Goal: Information Seeking & Learning: Learn about a topic

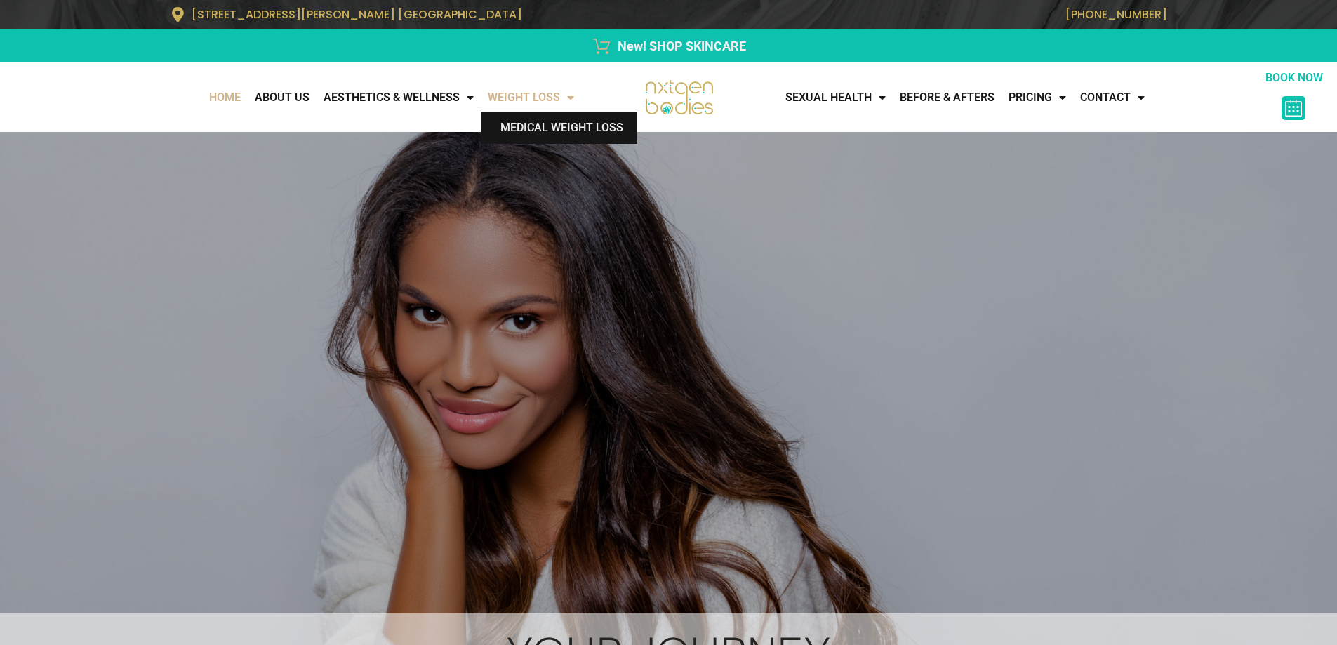
click at [542, 123] on link "Medical Weight Loss" at bounding box center [559, 128] width 156 height 32
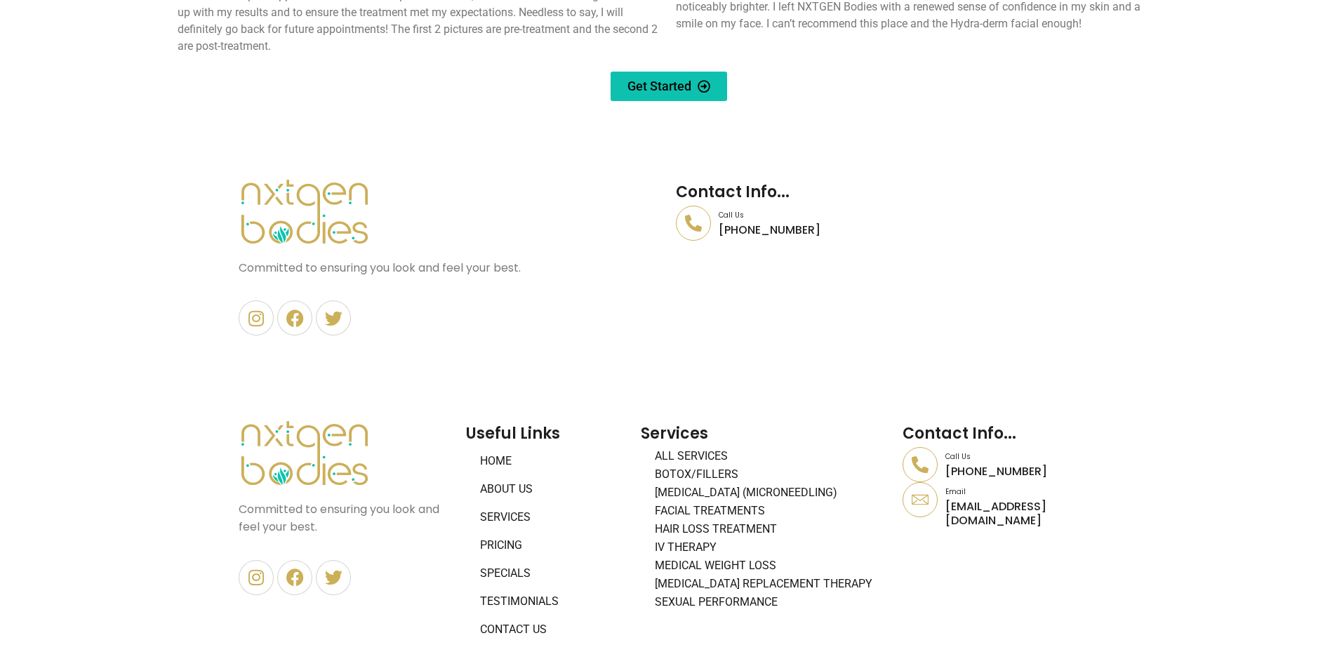
scroll to position [6309, 0]
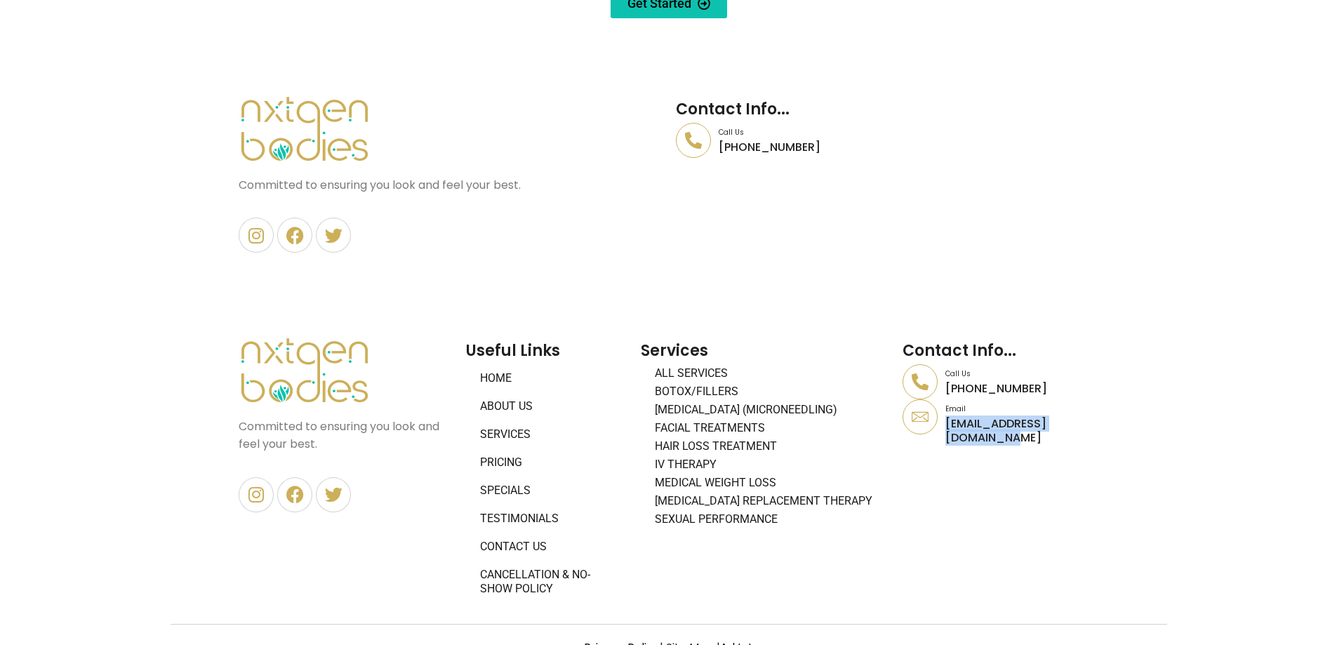
drag, startPoint x: 1106, startPoint y: 399, endPoint x: 945, endPoint y: 395, distance: 160.7
click at [945, 395] on section "GET A COMPLIMENTARY CONSULTATION Request Appointment Committed to ensuring you …" at bounding box center [668, 442] width 1337 height 350
copy p "[EMAIL_ADDRESS][DOMAIN_NAME]"
click at [523, 533] on link "Contact Us" at bounding box center [546, 547] width 161 height 28
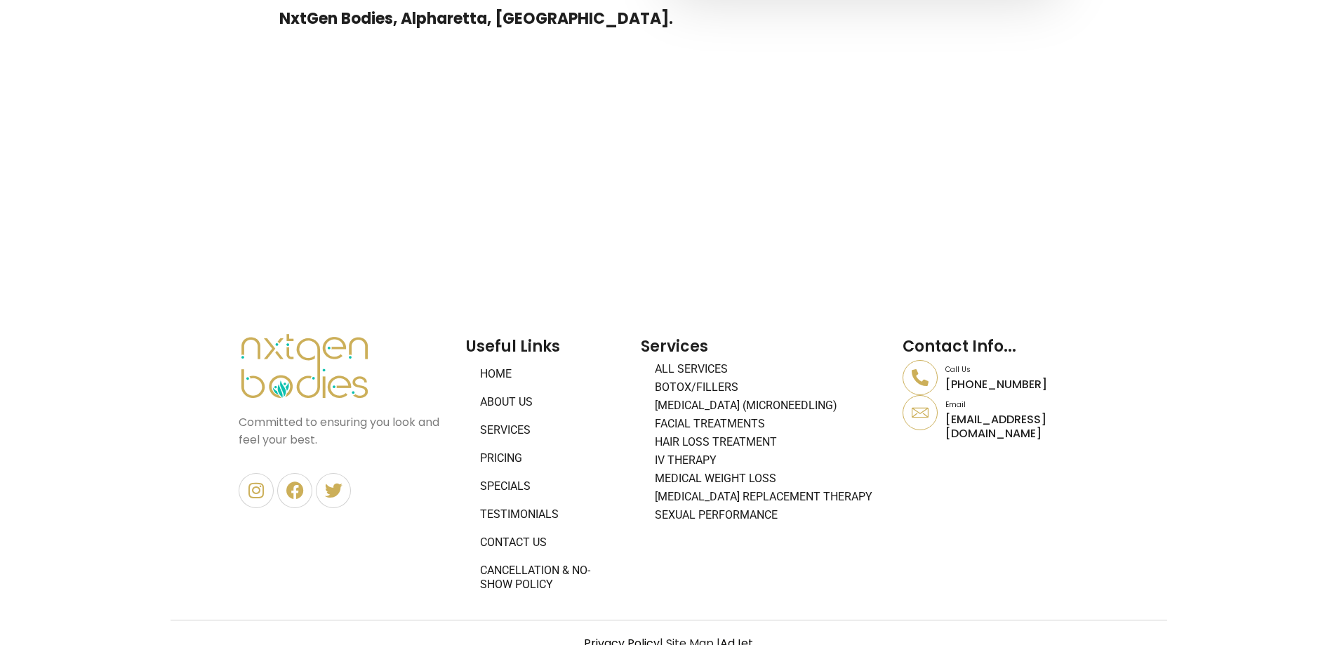
scroll to position [1035, 0]
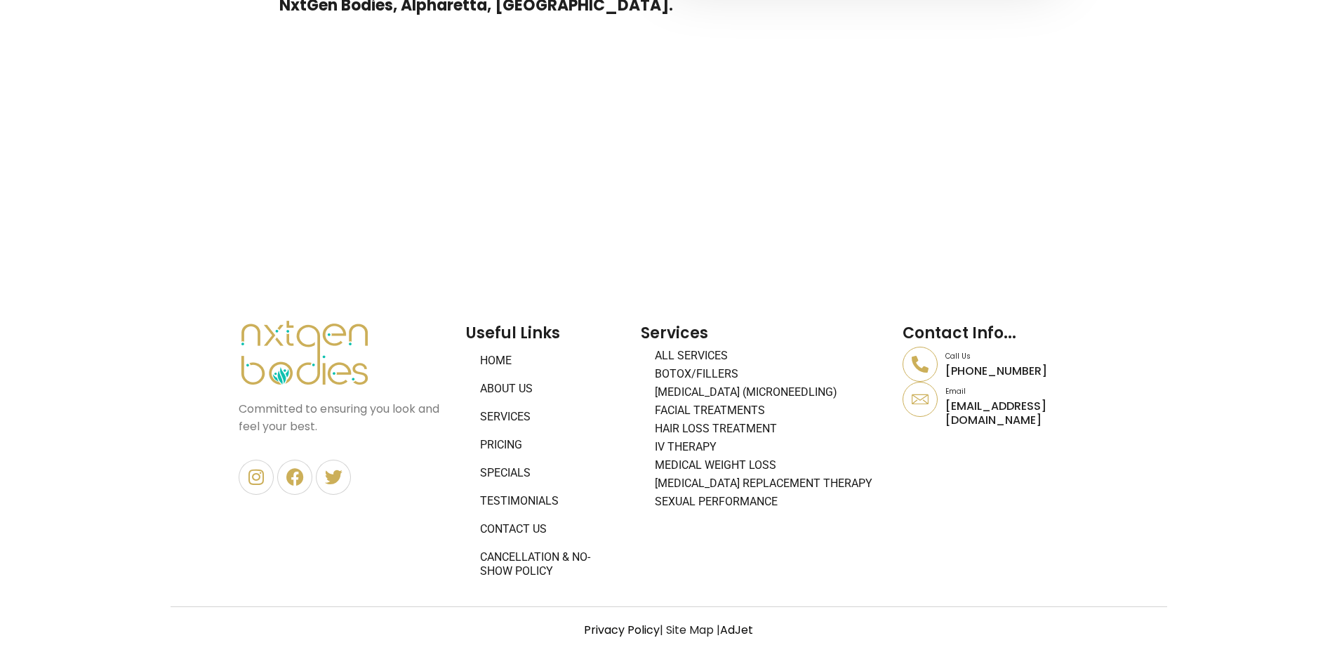
click at [523, 379] on link "About Us" at bounding box center [546, 389] width 161 height 28
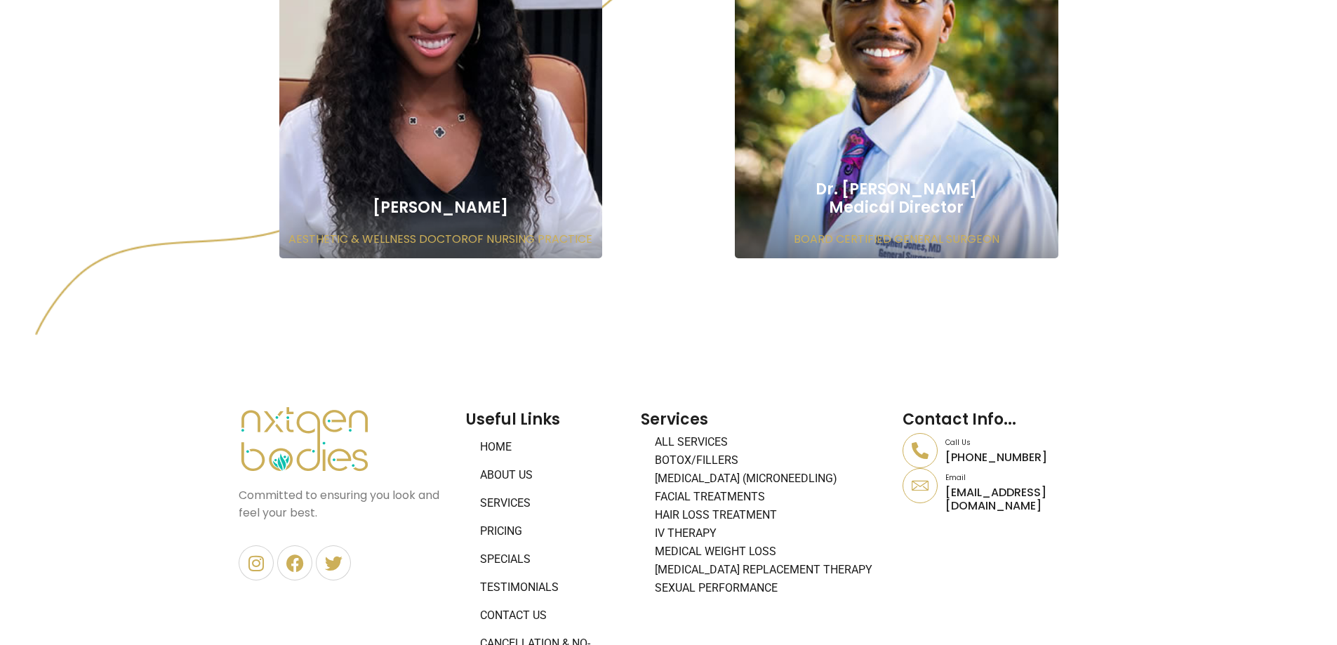
scroll to position [1123, 0]
drag, startPoint x: 1078, startPoint y: 495, endPoint x: 942, endPoint y: 498, distance: 136.9
click at [942, 498] on div "GET A COMPLIMENTARY CONSULTATION Request Appointment Committed to ensuring you …" at bounding box center [669, 510] width 888 height 350
copy p "[EMAIL_ADDRESS][DOMAIN_NAME]"
